Goal: Find contact information: Find contact information

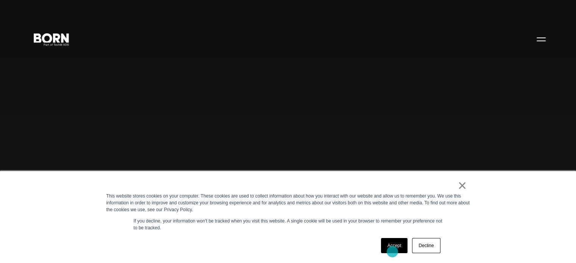
click at [392, 252] on link "Accept" at bounding box center [394, 245] width 27 height 15
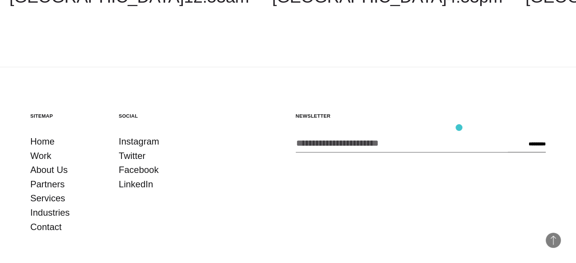
scroll to position [1985, 0]
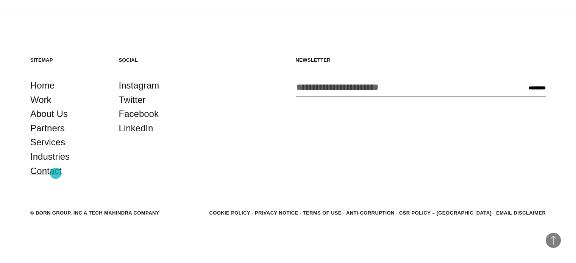
click at [56, 173] on link "Contact" at bounding box center [45, 171] width 31 height 14
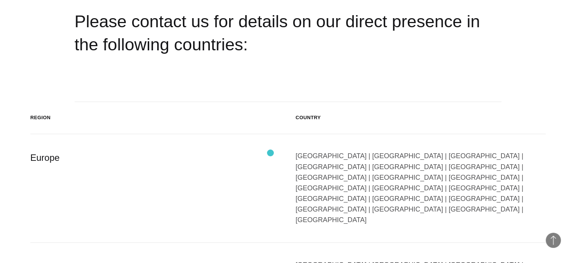
scroll to position [1249, 0]
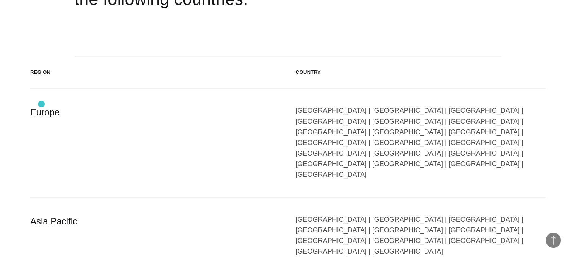
click at [41, 105] on div "Europe" at bounding box center [155, 142] width 250 height 75
click at [389, 119] on div "Austria | Belgium | Bulgaria | Czech Republic | Denmark | Finland | France | Ge…" at bounding box center [421, 142] width 250 height 75
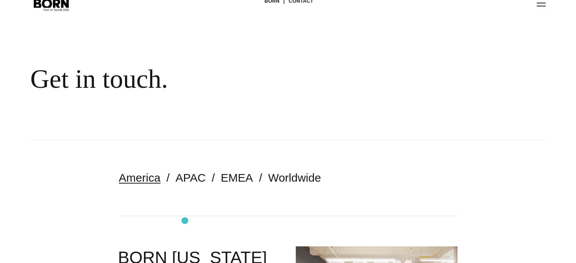
scroll to position [76, 0]
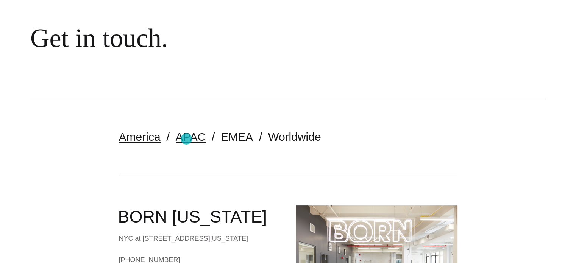
click at [186, 139] on link "APAC" at bounding box center [191, 137] width 30 height 12
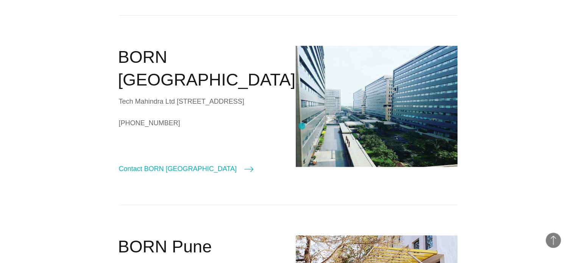
scroll to position [151, 0]
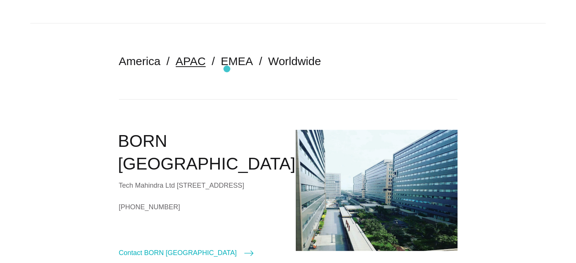
click at [227, 69] on nav "America APAC EMEA Worldwide" at bounding box center [288, 61] width 338 height 76
click at [231, 64] on link "EMEA" at bounding box center [237, 61] width 32 height 12
